Goal: Information Seeking & Learning: Compare options

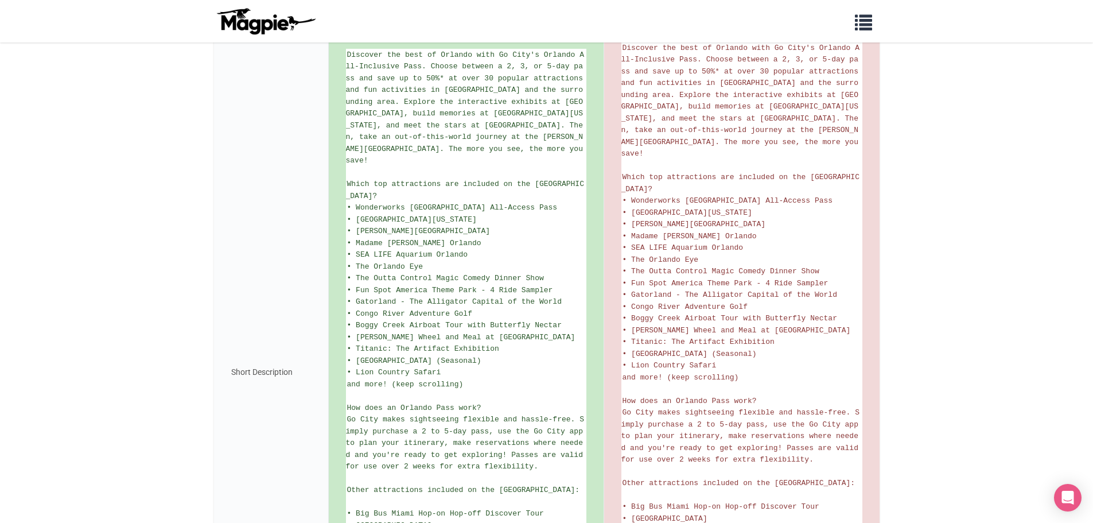
drag, startPoint x: 556, startPoint y: 537, endPoint x: 558, endPoint y: 550, distance: 13.4
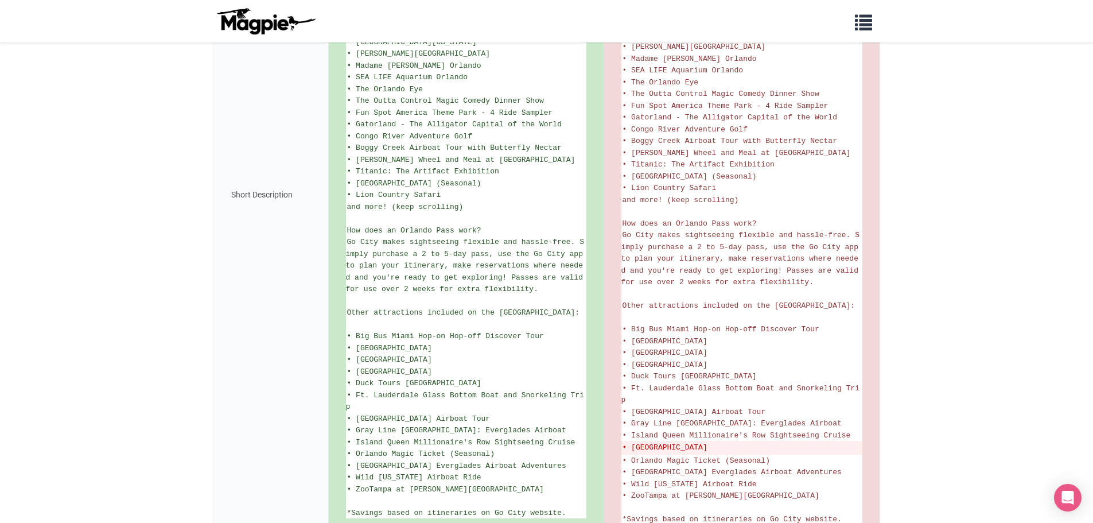
scroll to position [508, 0]
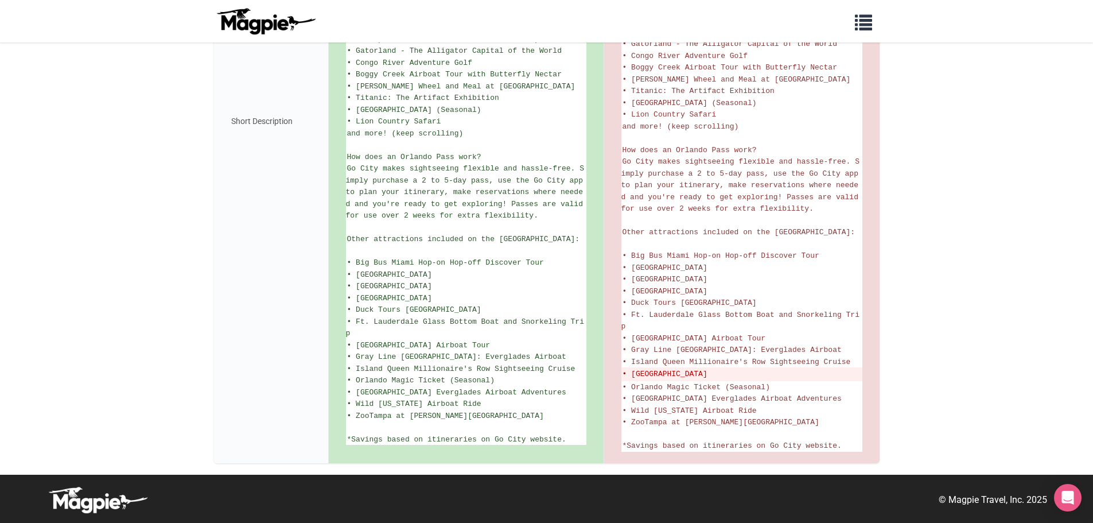
drag, startPoint x: 977, startPoint y: 281, endPoint x: 975, endPoint y: 306, distance: 25.4
drag, startPoint x: 723, startPoint y: 359, endPoint x: 622, endPoint y: 363, distance: 101.7
click at [622, 367] on li "• Miami Seaquarium" at bounding box center [742, 374] width 241 height 14
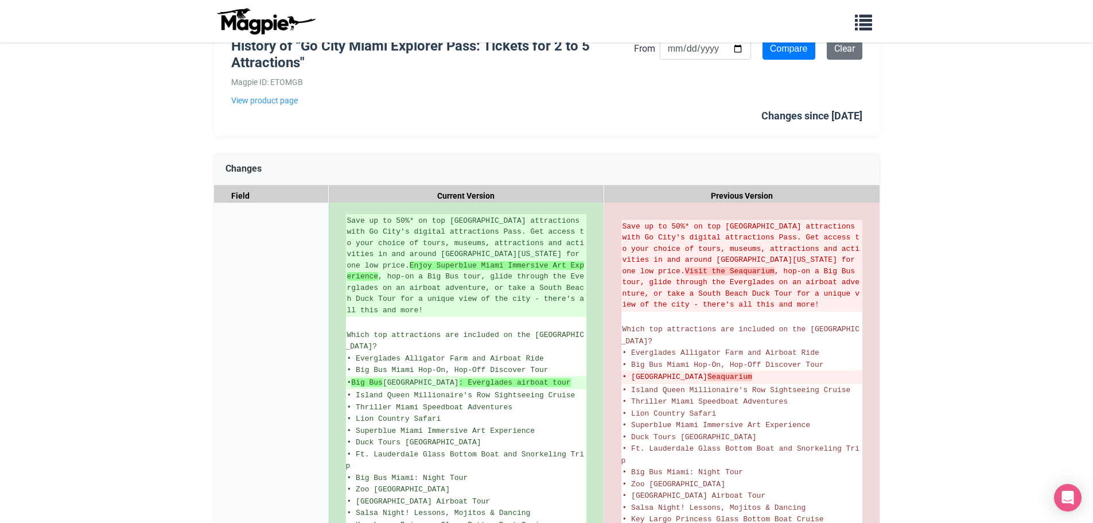
drag, startPoint x: 549, startPoint y: 159, endPoint x: 549, endPoint y: 165, distance: 5.8
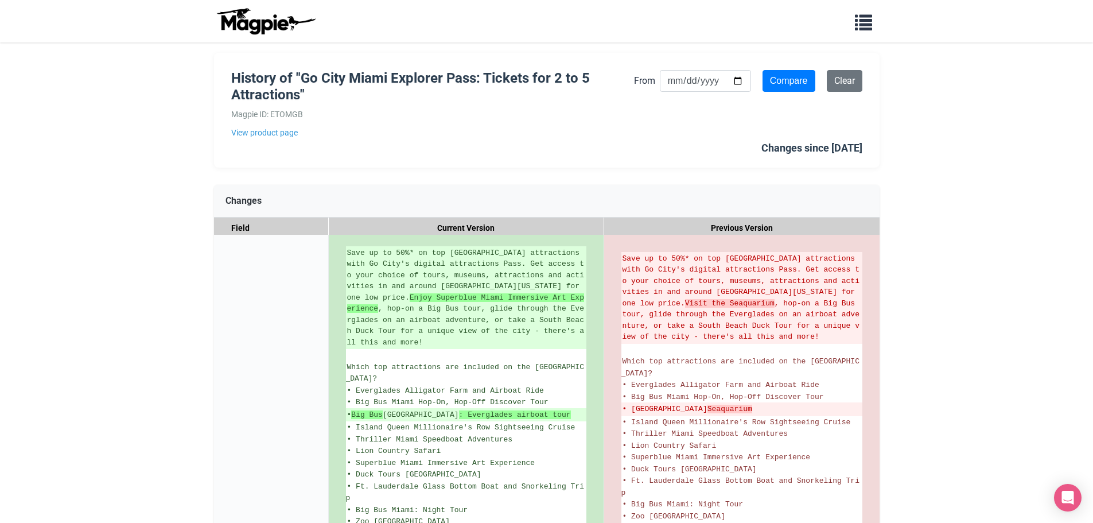
scroll to position [21, 0]
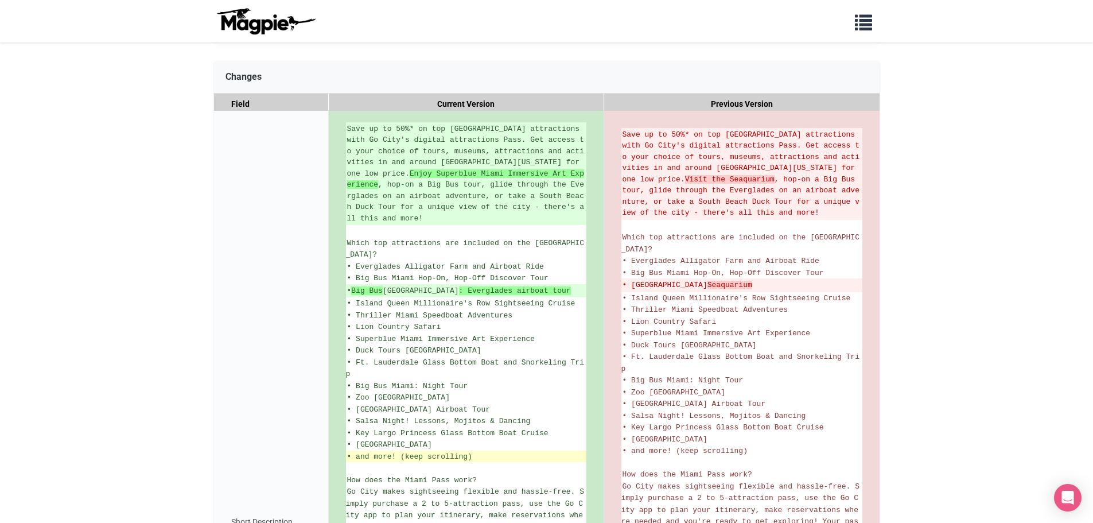
drag, startPoint x: 505, startPoint y: 345, endPoint x: 480, endPoint y: 406, distance: 65.4
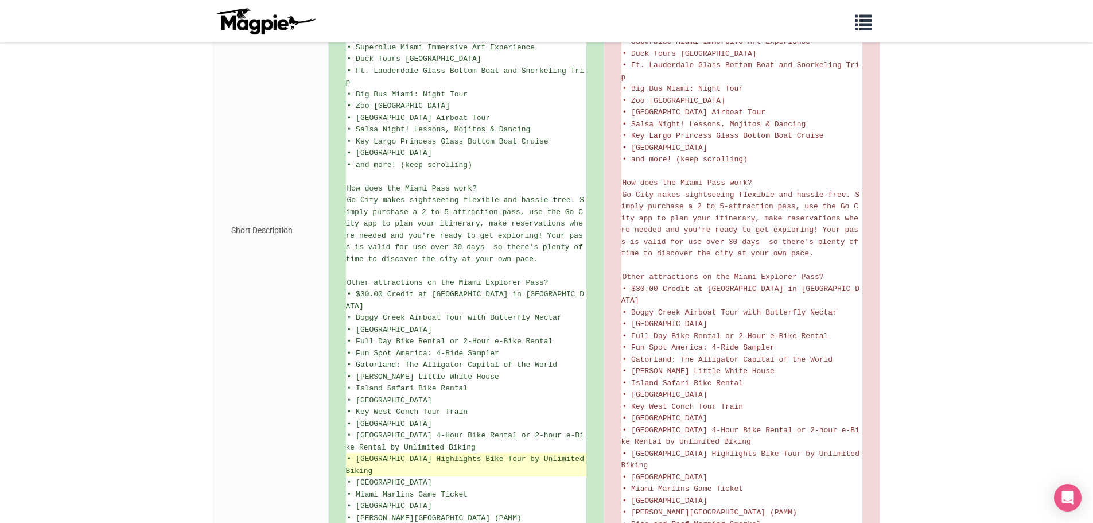
drag, startPoint x: 467, startPoint y: 375, endPoint x: 459, endPoint y: 413, distance: 38.7
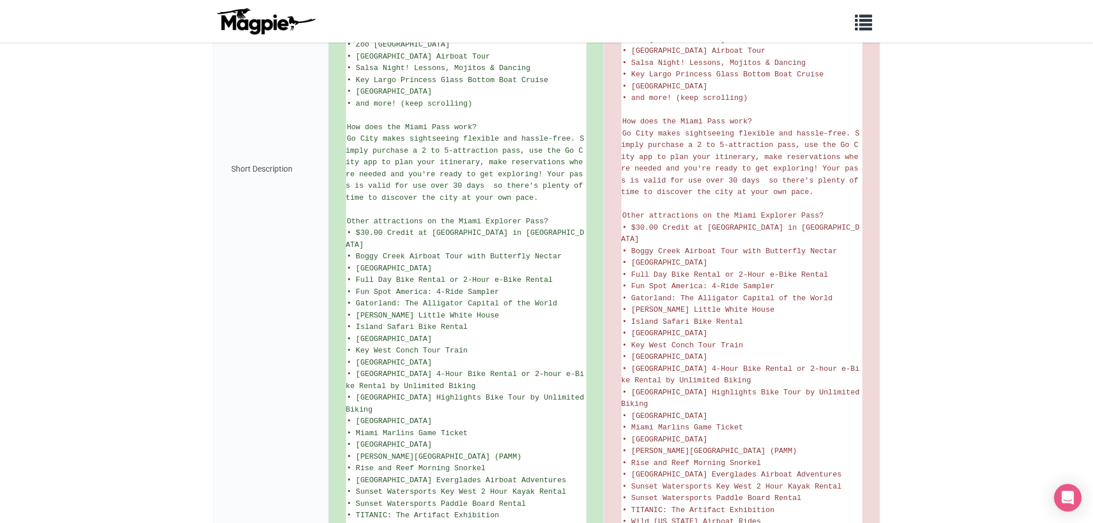
scroll to position [0, 0]
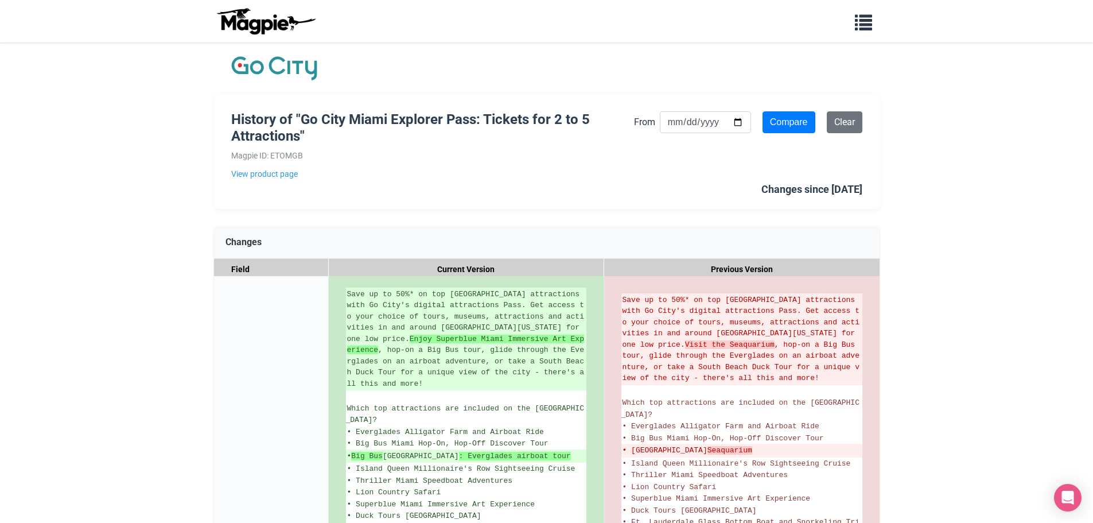
drag, startPoint x: 436, startPoint y: 431, endPoint x: 471, endPoint y: 207, distance: 227.2
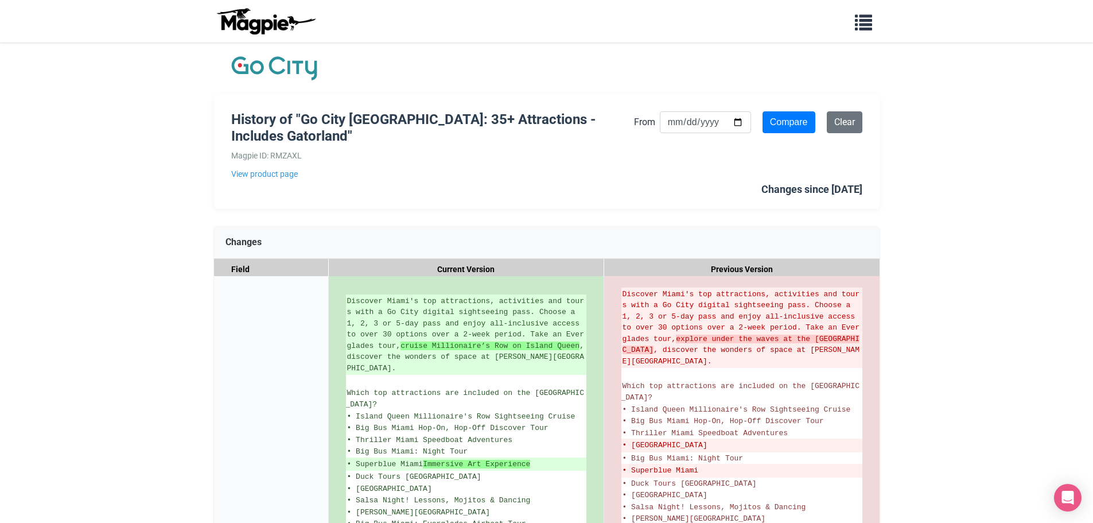
drag, startPoint x: 594, startPoint y: 173, endPoint x: 592, endPoint y: 206, distance: 33.4
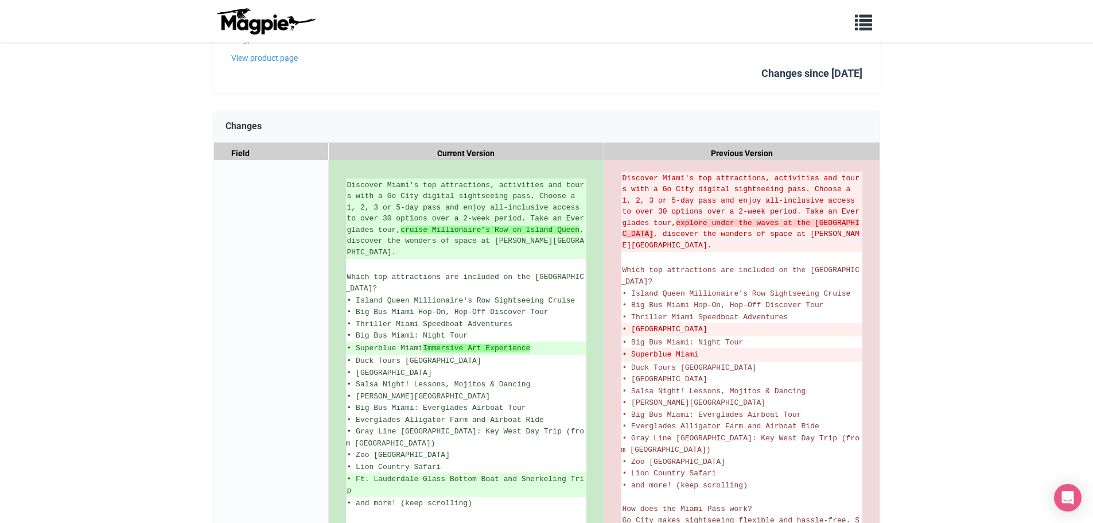
scroll to position [119, 0]
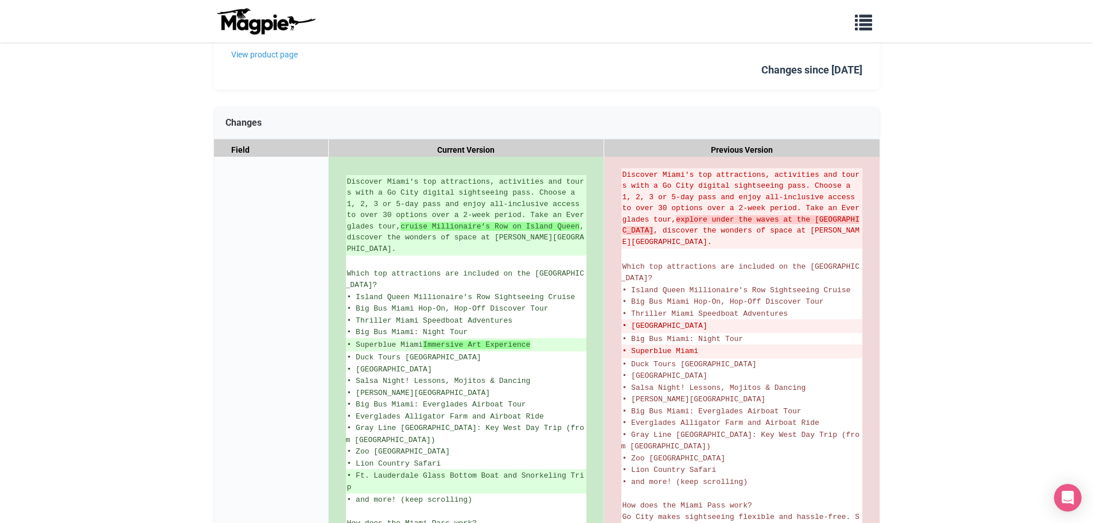
drag, startPoint x: 228, startPoint y: 286, endPoint x: 224, endPoint y: 305, distance: 18.9
drag, startPoint x: 709, startPoint y: 313, endPoint x: 631, endPoint y: 316, distance: 78.1
click at [631, 320] on del "• Miami Seaquarium" at bounding box center [742, 325] width 239 height 11
copy del "Miami Seaquarium"
drag, startPoint x: 712, startPoint y: 336, endPoint x: 633, endPoint y: 338, distance: 79.8
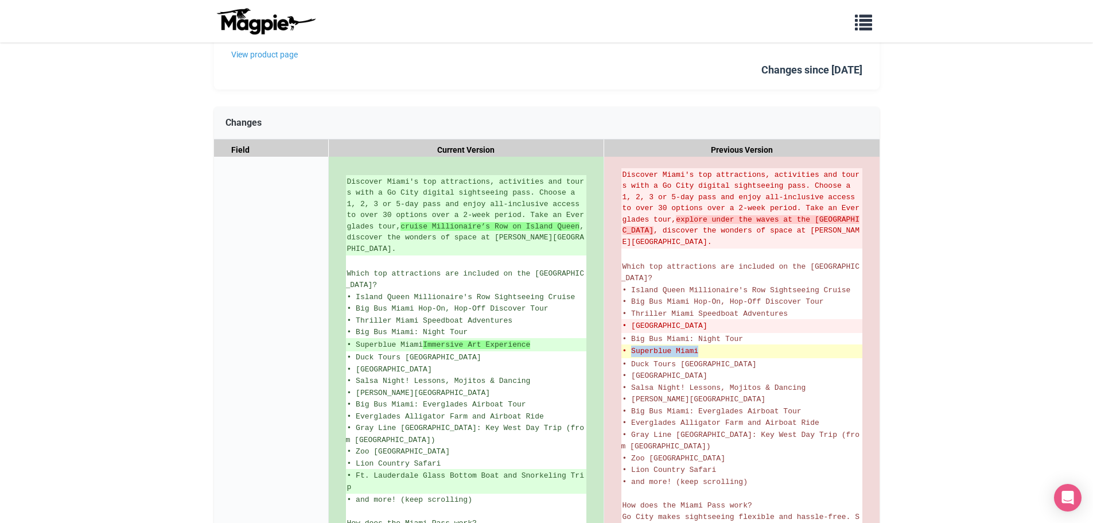
click at [633, 346] on del "• Superblue Miami" at bounding box center [742, 351] width 239 height 11
copy del "Superblue Miami"
